Goal: Browse casually

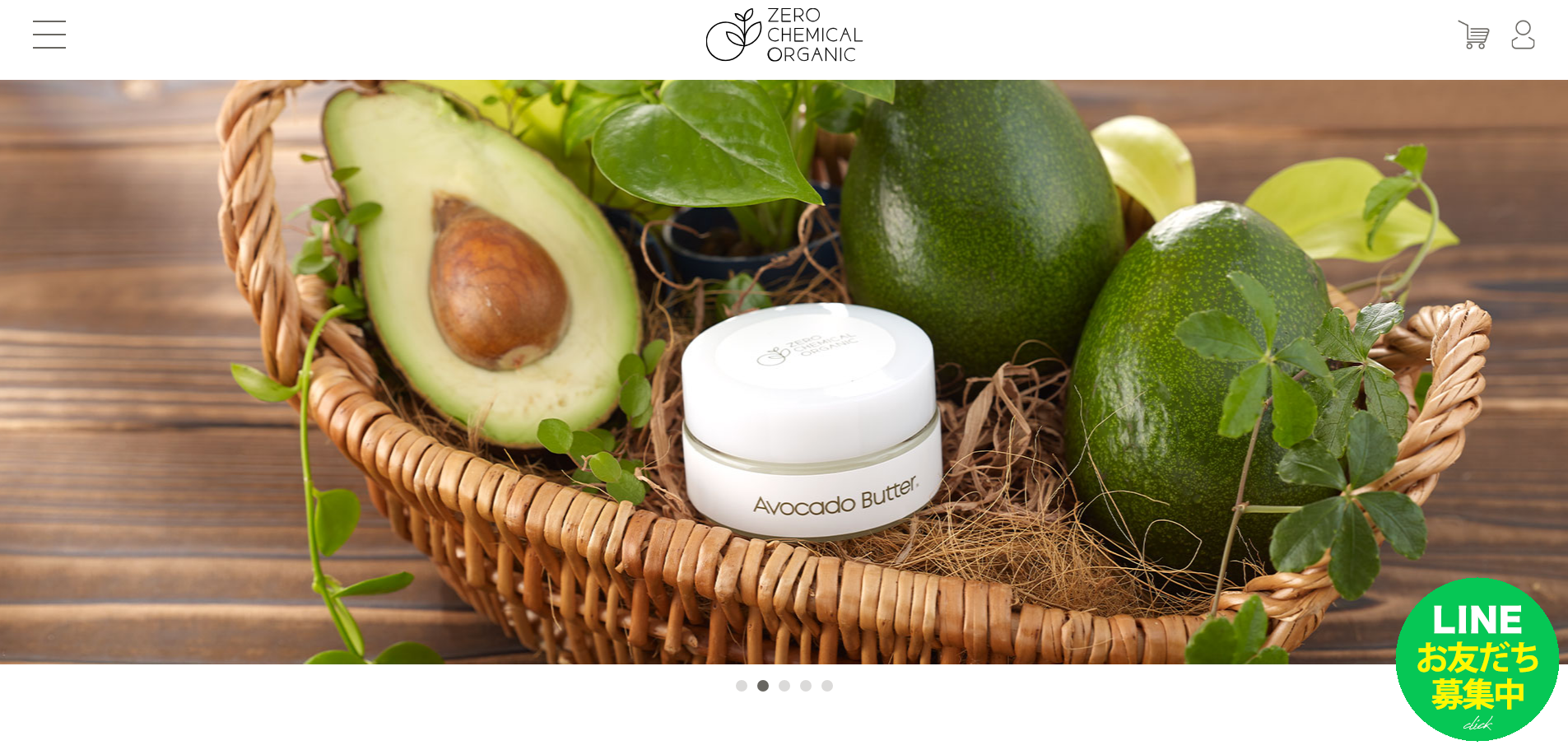
scroll to position [11, 0]
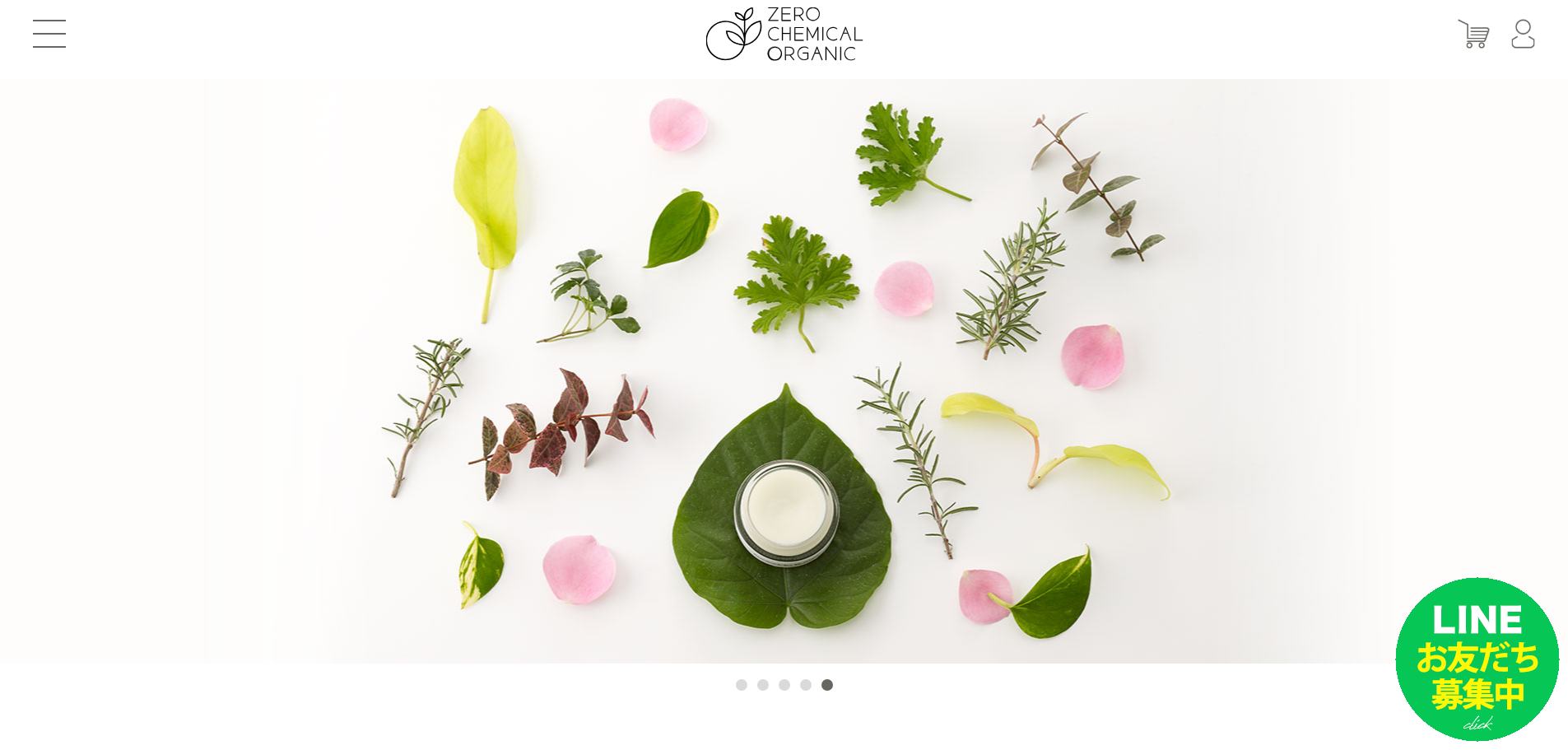
click at [743, 683] on button "1" at bounding box center [741, 685] width 11 height 11
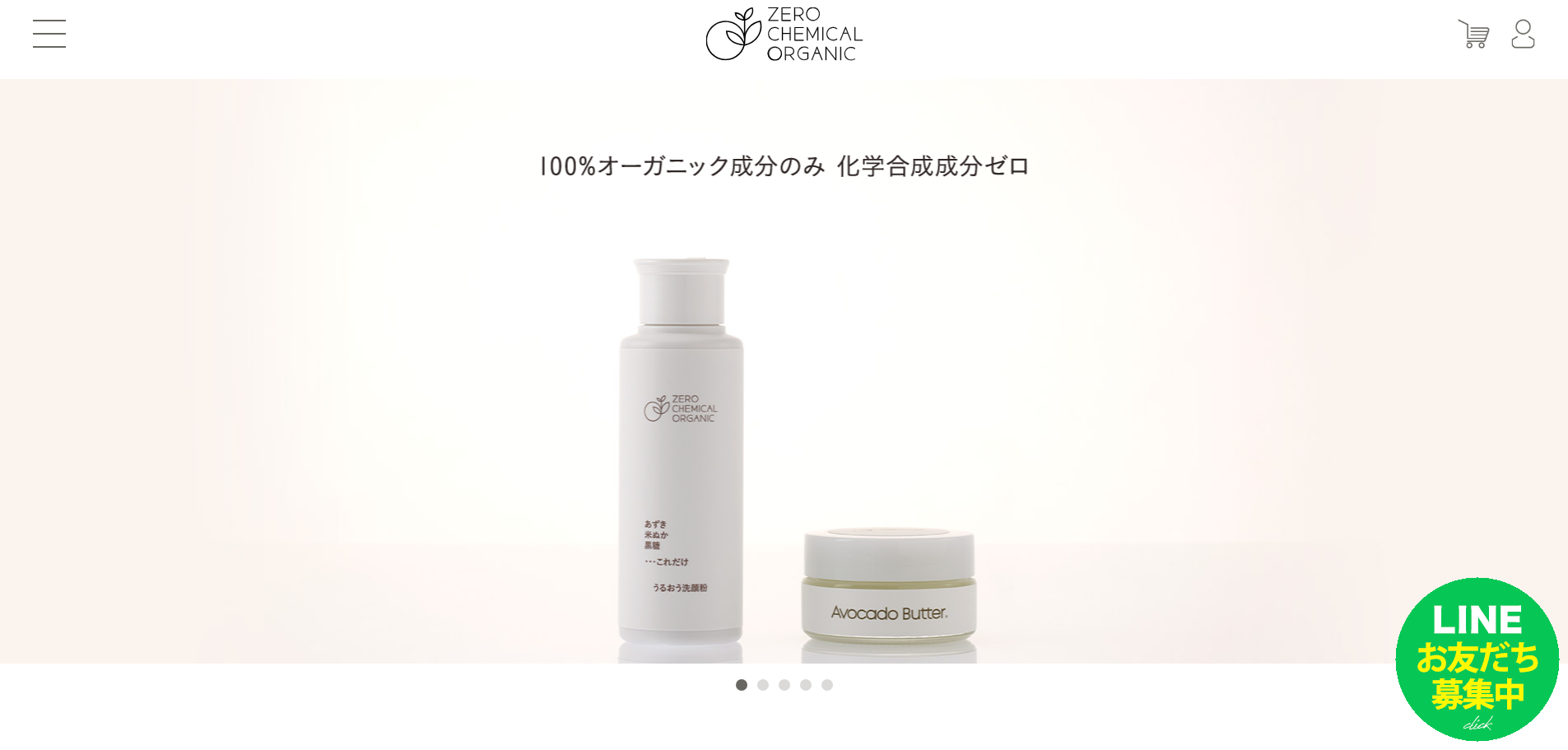
click at [760, 686] on button "2" at bounding box center [763, 685] width 11 height 11
click at [761, 688] on button "2" at bounding box center [763, 685] width 11 height 11
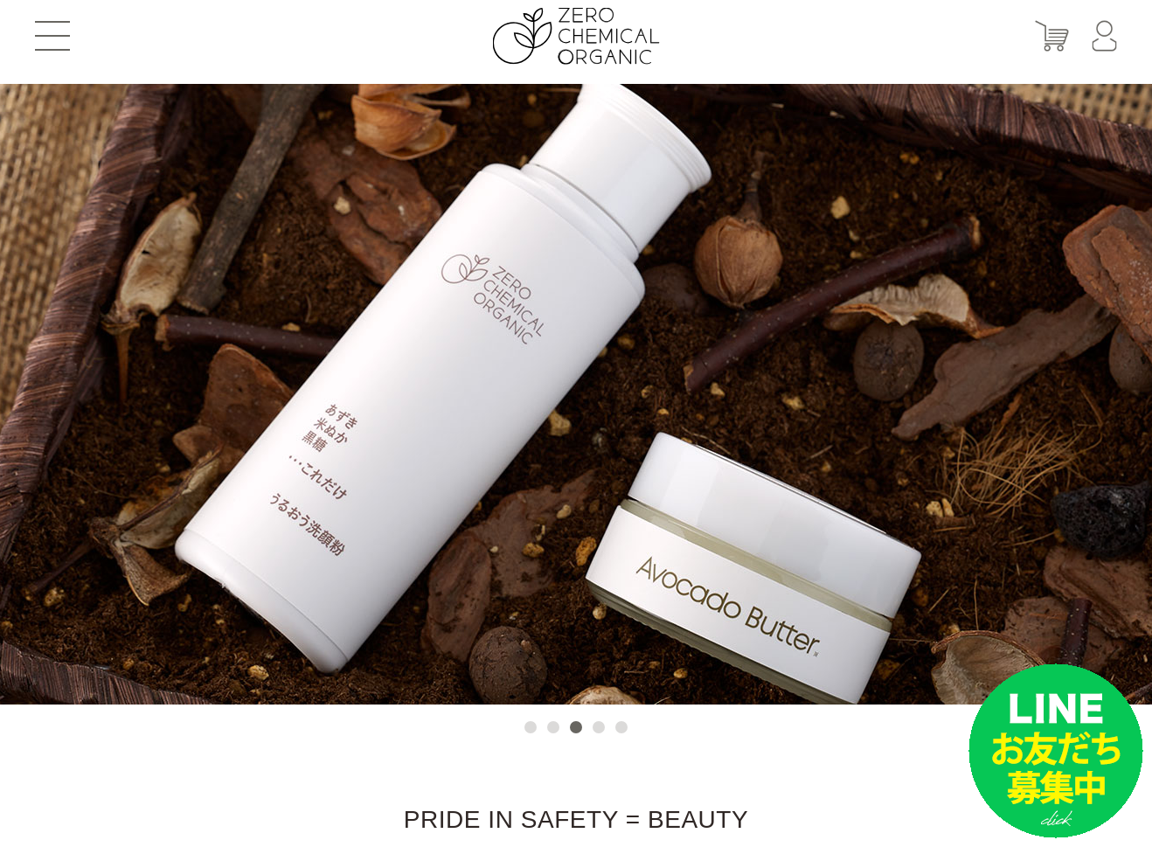
click at [552, 730] on button "2" at bounding box center [553, 727] width 12 height 12
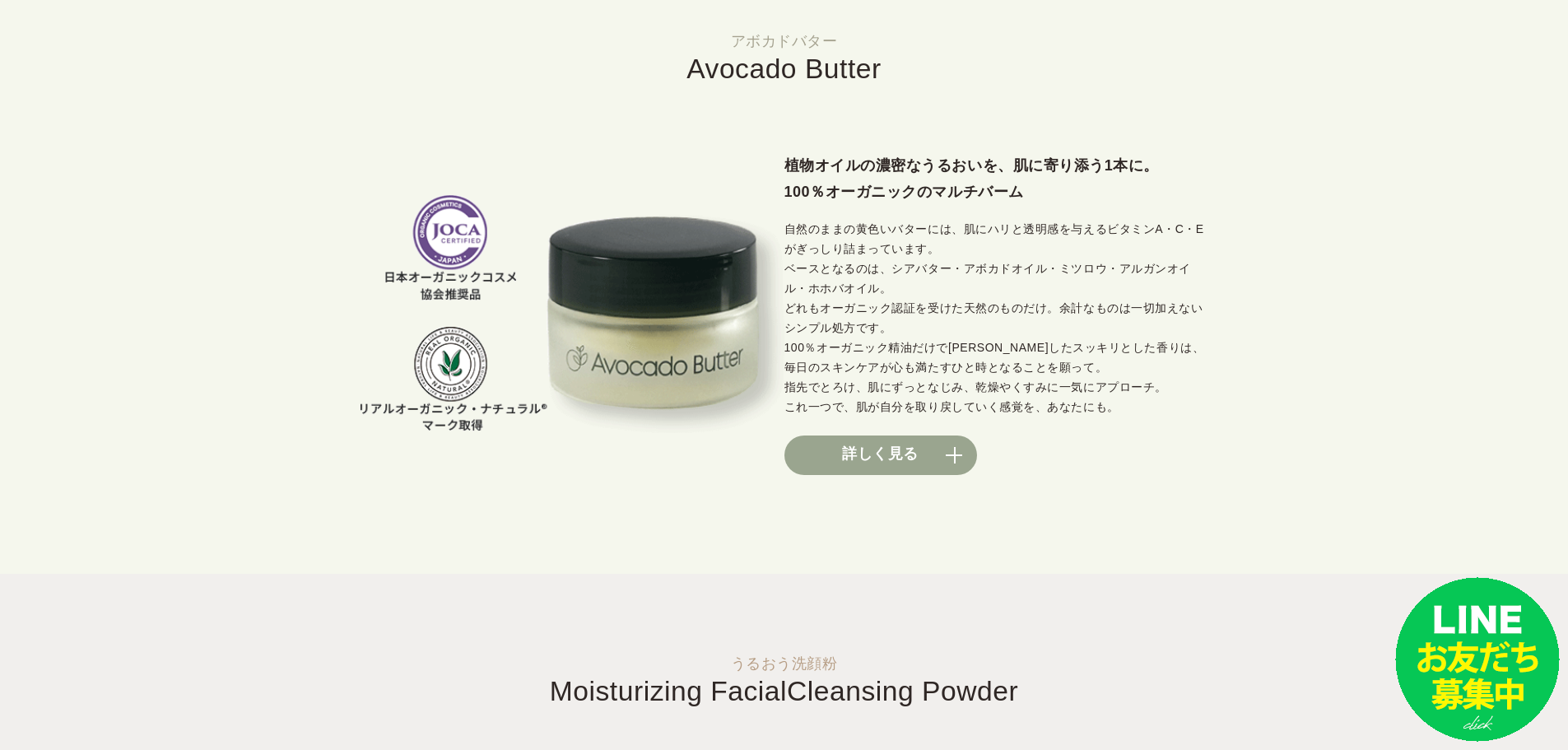
scroll to position [1164, 0]
drag, startPoint x: 437, startPoint y: 446, endPoint x: 387, endPoint y: 366, distance: 94.3
click at [387, 366] on img at bounding box center [573, 315] width 424 height 238
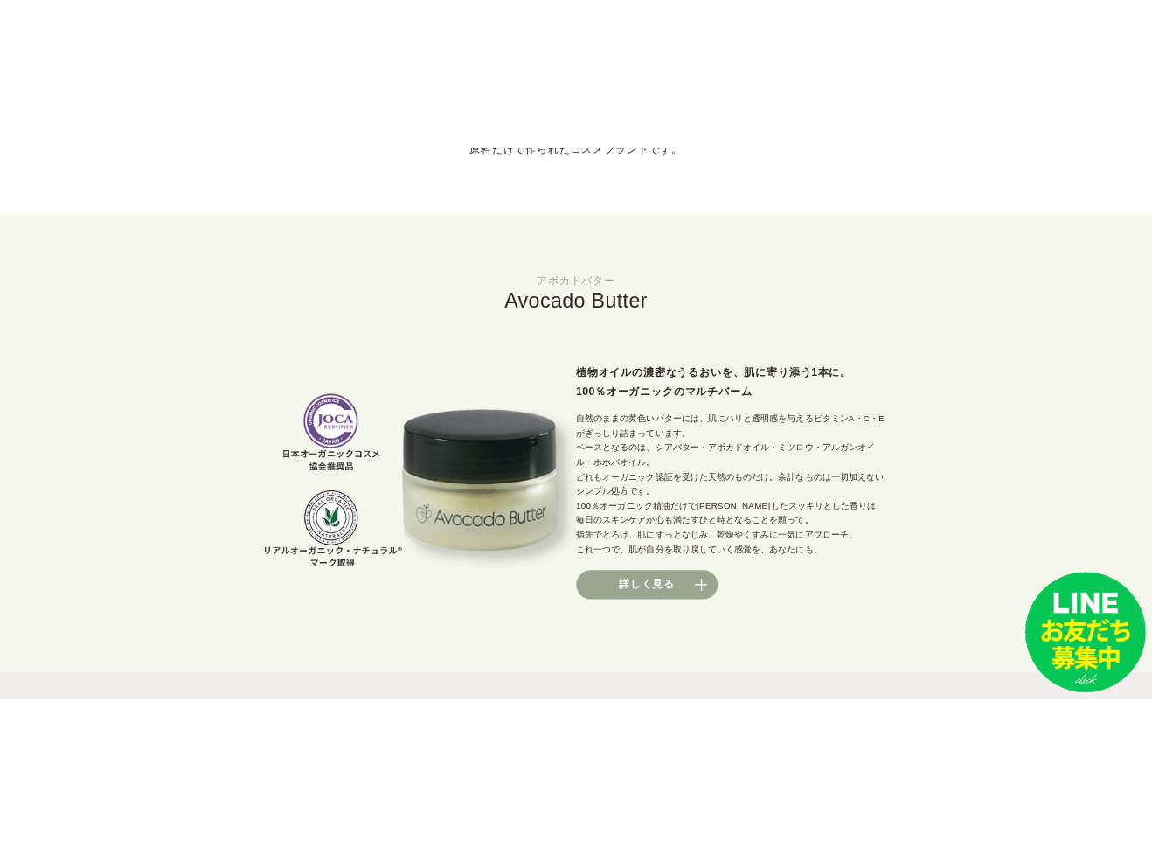
scroll to position [1089, 0]
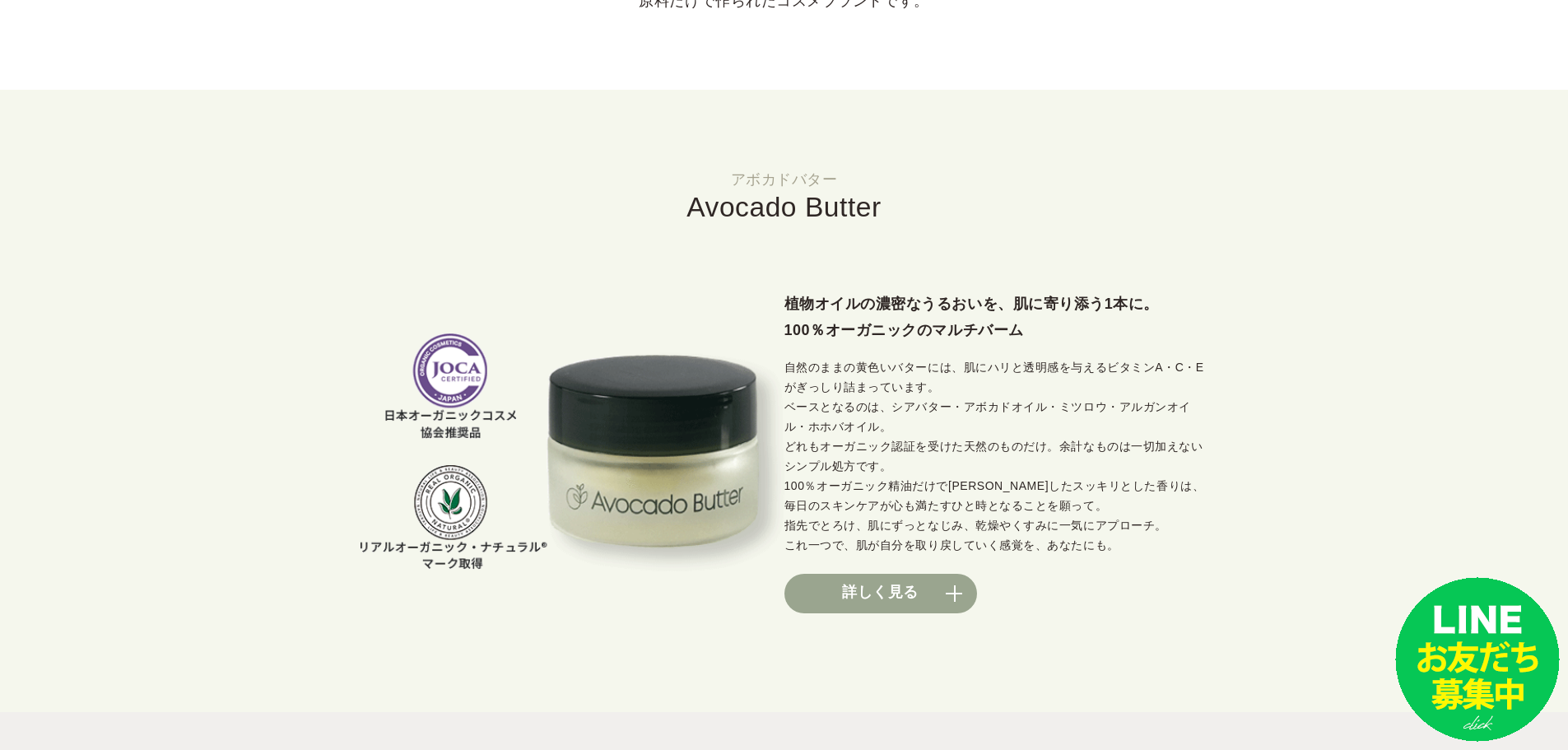
click at [636, 318] on div "植物オイルの濃密なうるおいを、肌に寄り添う1本に。 100％オーガニックのマルチバーム 自然のままの黄色いバターには、肌にハリと透明感を与えるビタミンA・C・…" at bounding box center [784, 417] width 848 height 392
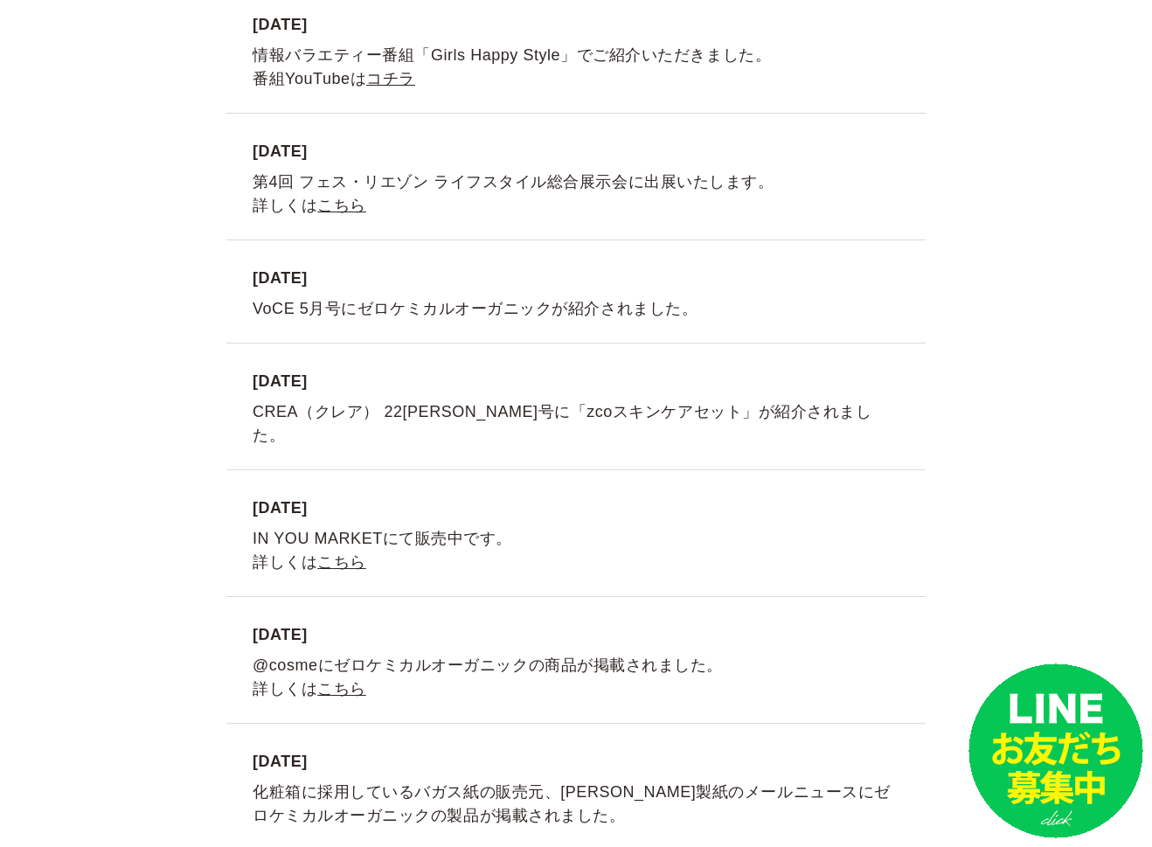
scroll to position [5316, 0]
